Goal: Task Accomplishment & Management: Complete application form

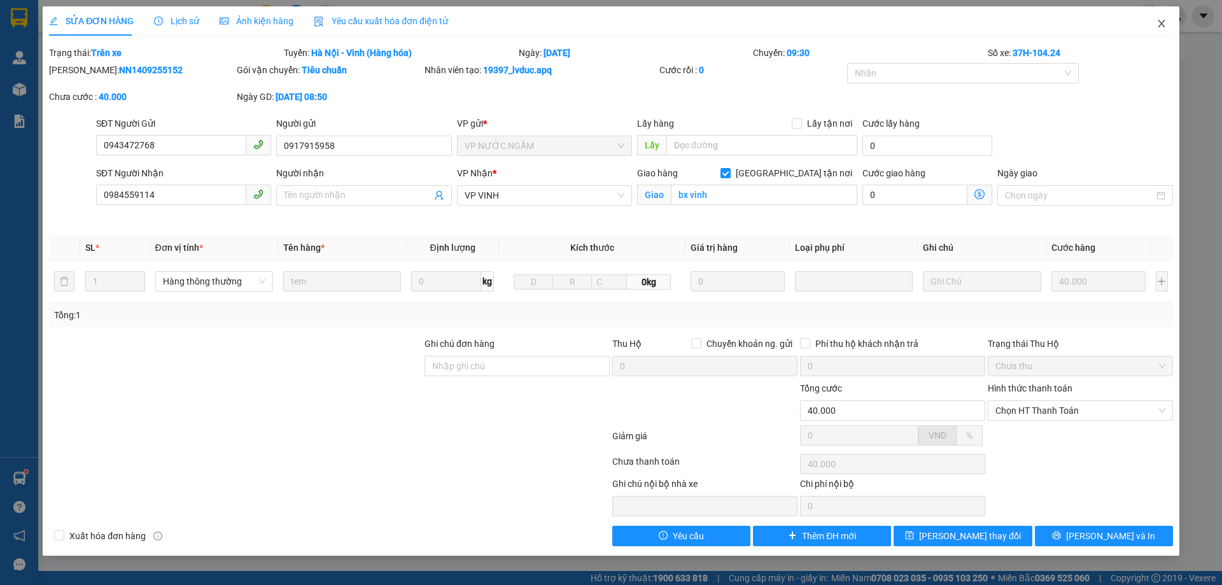
click at [1162, 24] on icon "close" at bounding box center [1162, 23] width 10 height 10
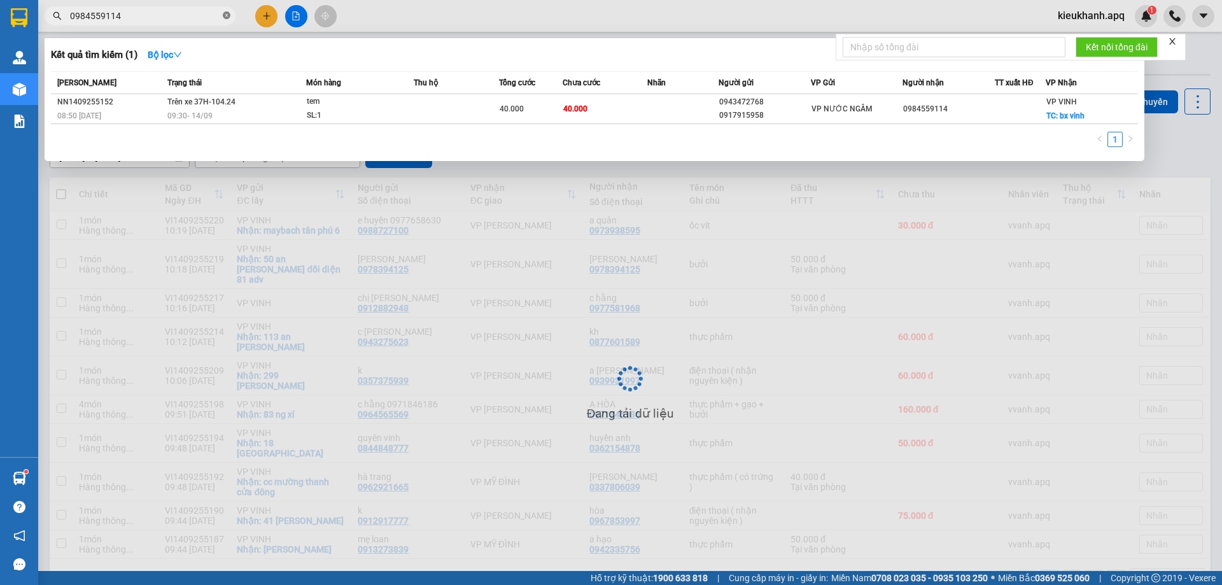
click at [225, 19] on icon "close-circle" at bounding box center [227, 15] width 8 height 8
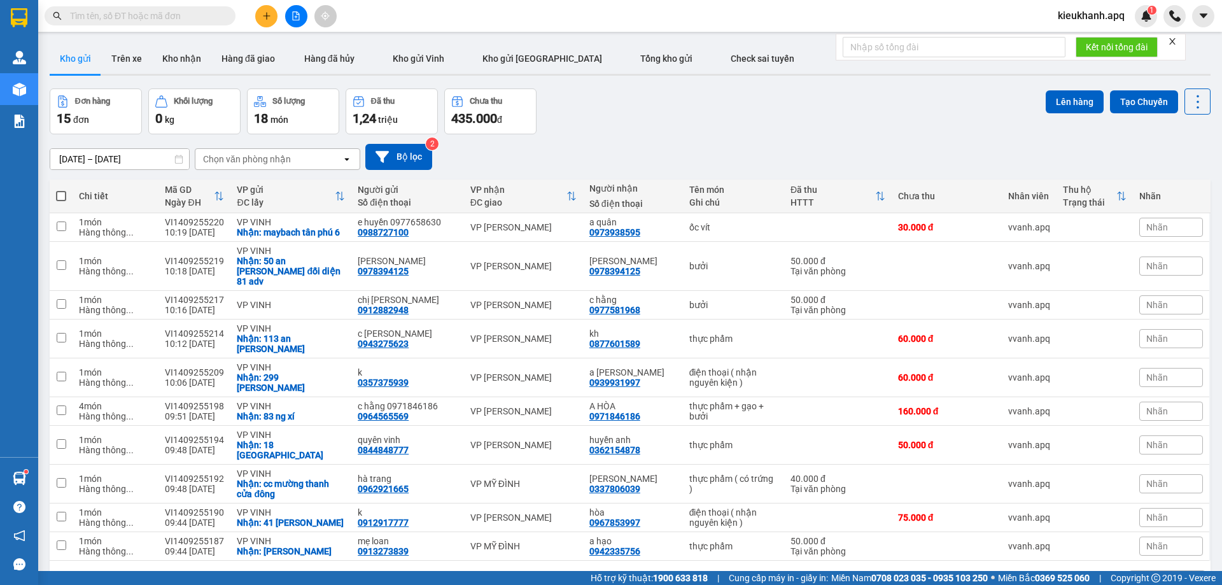
click at [200, 18] on input "text" at bounding box center [145, 16] width 150 height 14
paste input "0962645999"
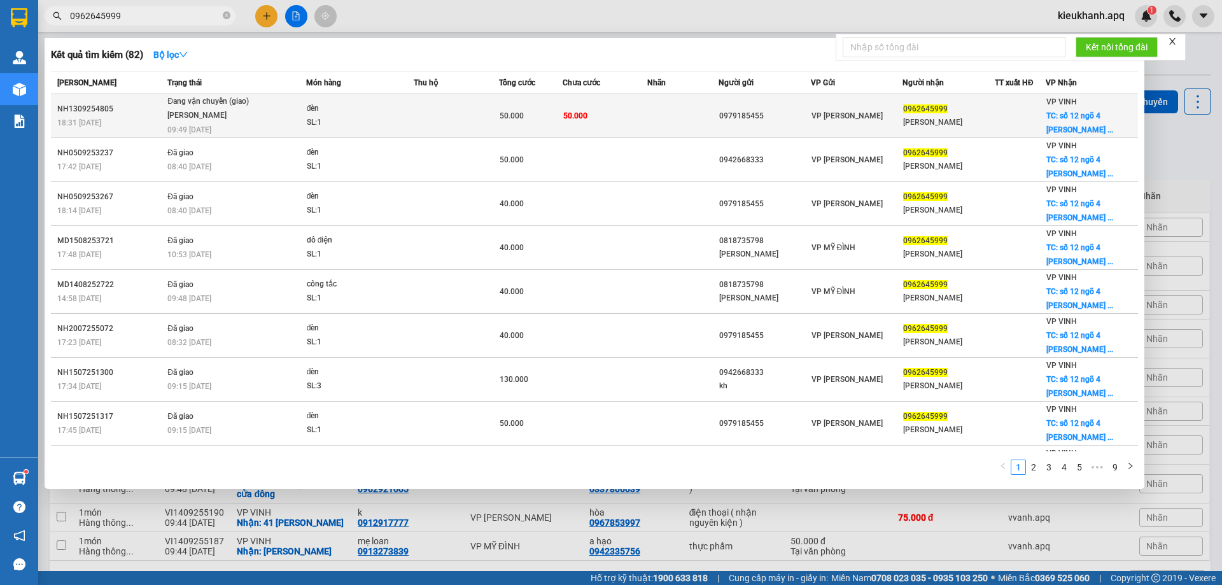
type input "0962645999"
click at [228, 115] on div "[PERSON_NAME]" at bounding box center [214, 116] width 95 height 14
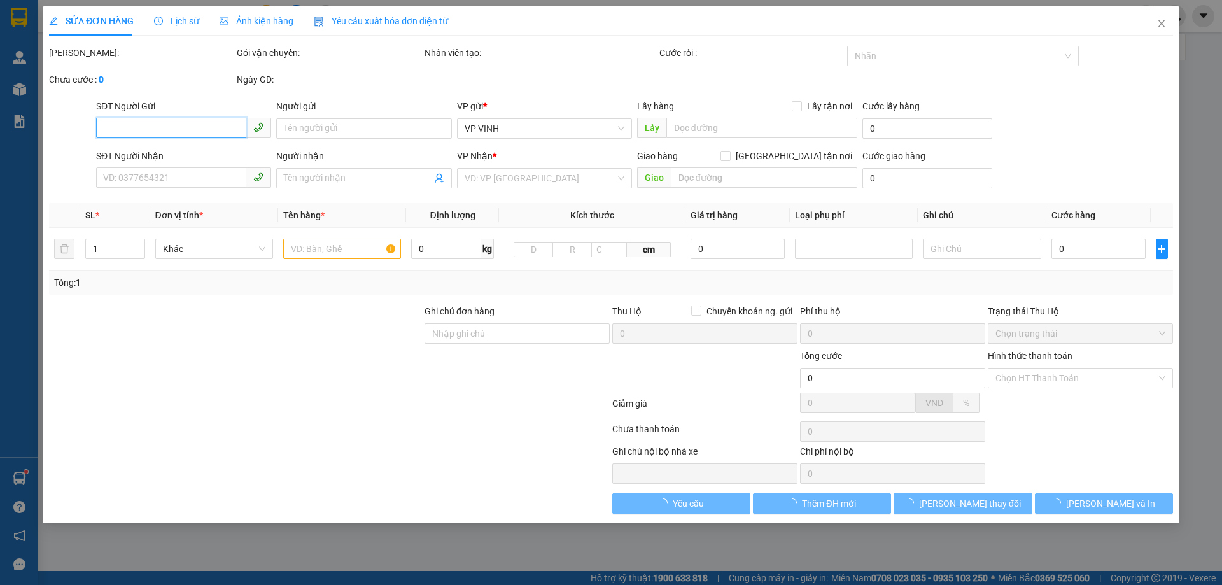
type input "0979185455"
type input "0962645999"
type input "[PERSON_NAME]"
checkbox input "true"
type input "số 12 ngõ 4 đg [PERSON_NAME]"
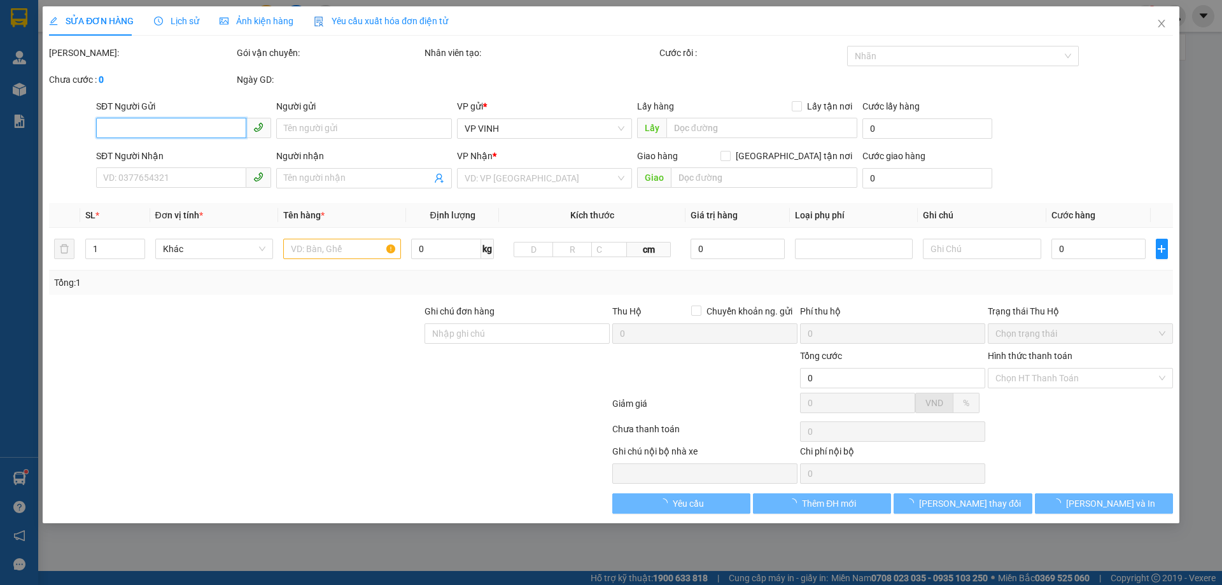
type input "50.000"
